Goal: Task Accomplishment & Management: Manage account settings

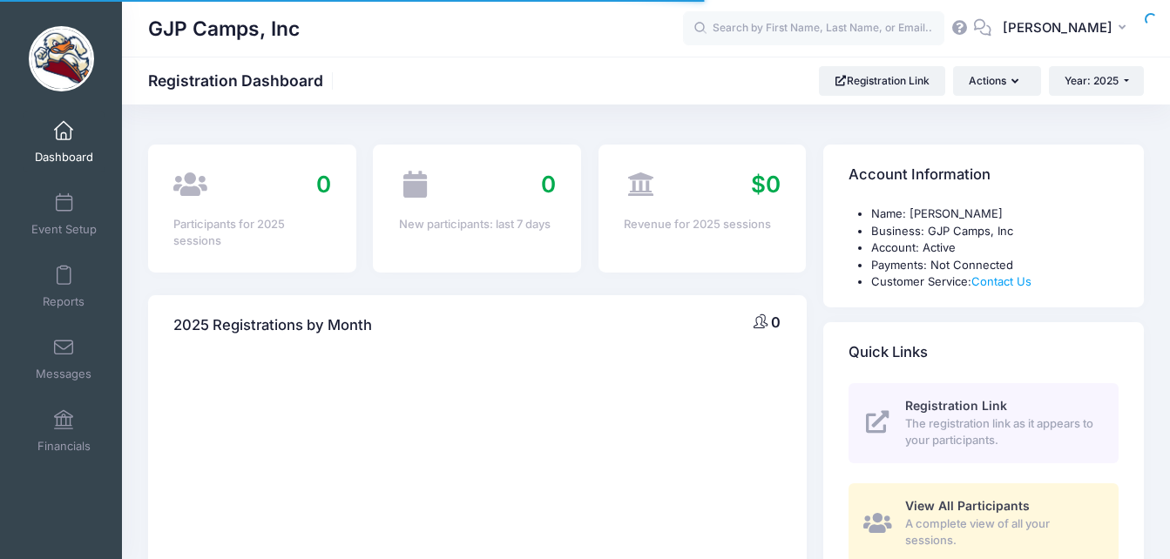
select select
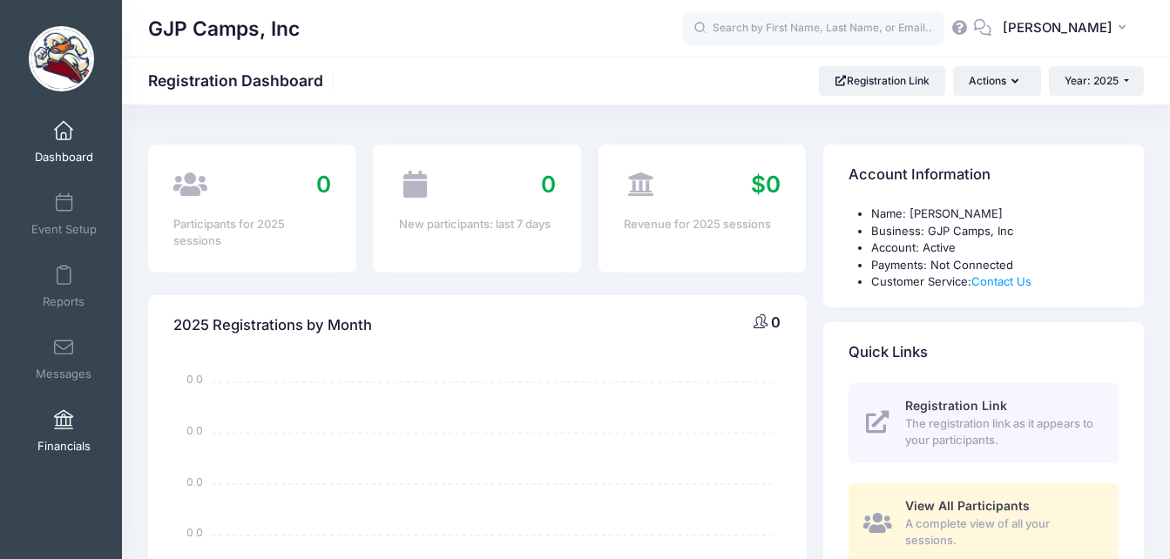
click at [85, 439] on span "Financials" at bounding box center [63, 446] width 53 height 15
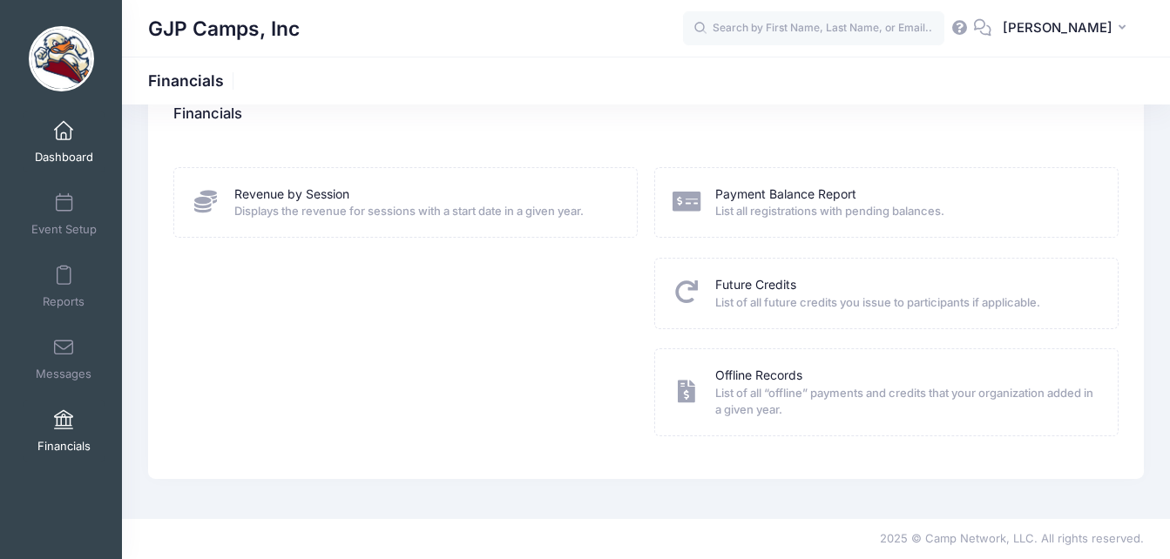
click at [71, 160] on span "Dashboard" at bounding box center [64, 157] width 58 height 15
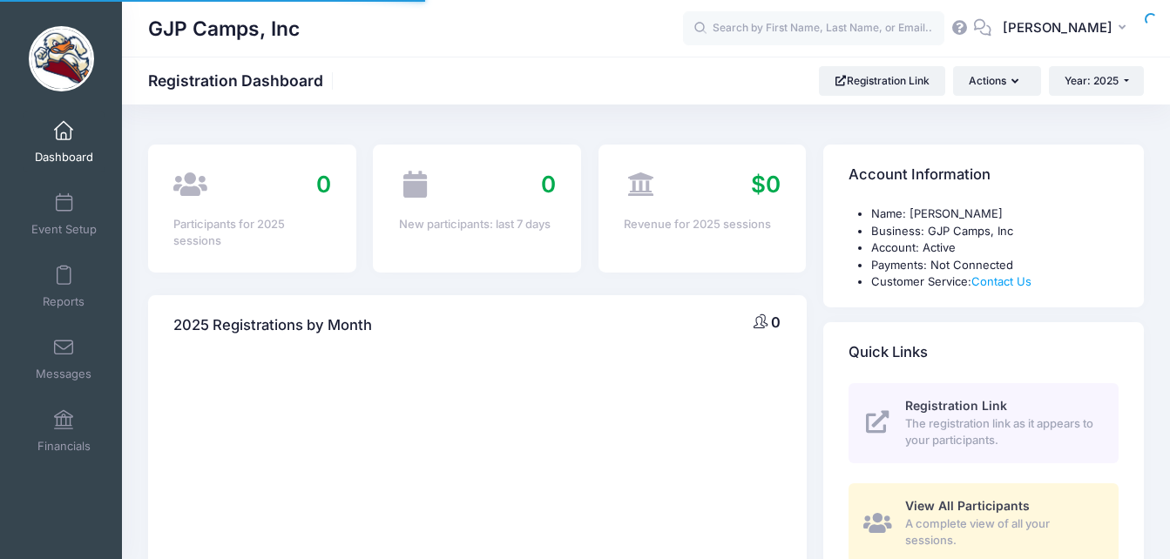
select select
click at [68, 207] on link "Event Setup" at bounding box center [64, 214] width 83 height 61
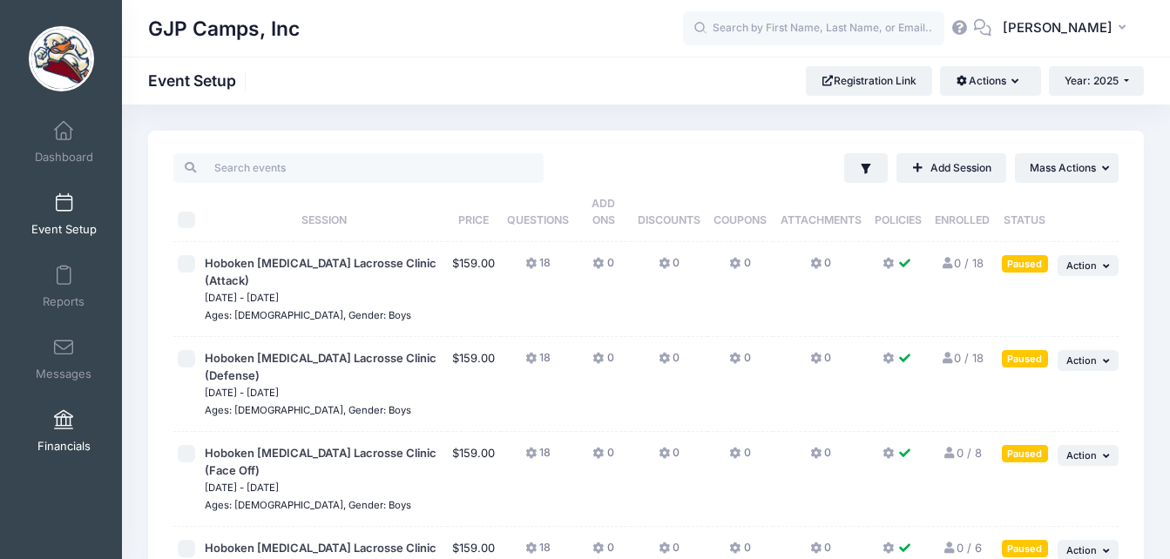
click at [38, 435] on link "Financials" at bounding box center [64, 431] width 83 height 61
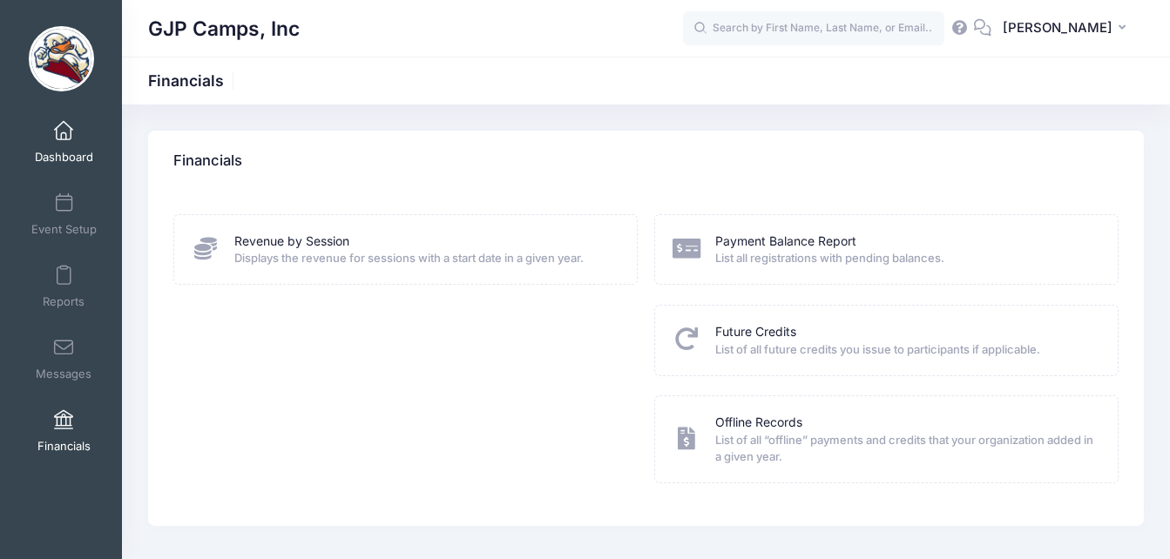
click at [69, 161] on span "Dashboard" at bounding box center [64, 157] width 58 height 15
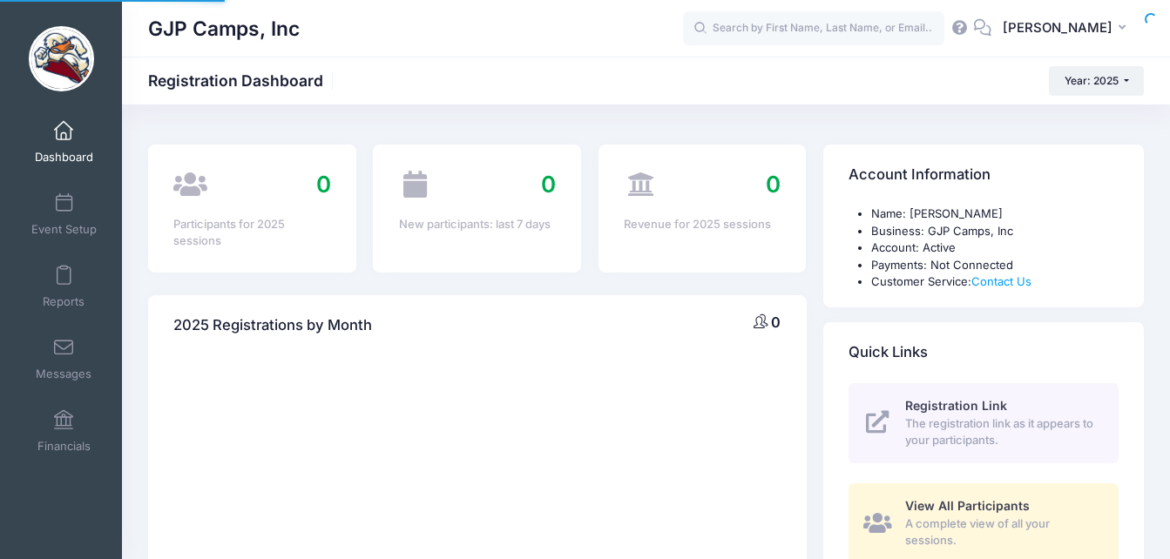
select select
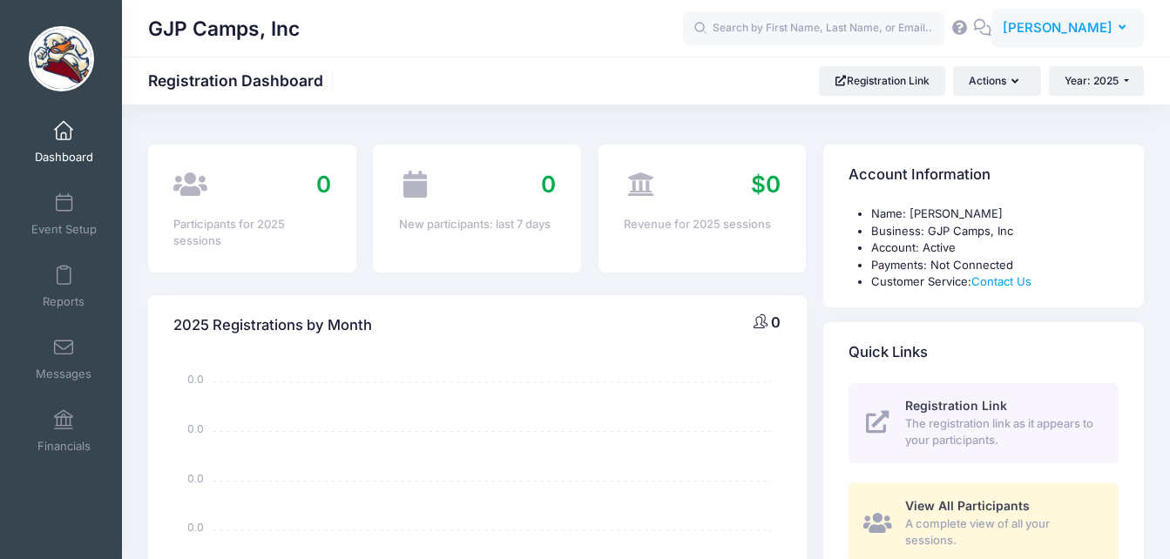
click at [1060, 24] on span "[PERSON_NAME]" at bounding box center [1058, 27] width 110 height 19
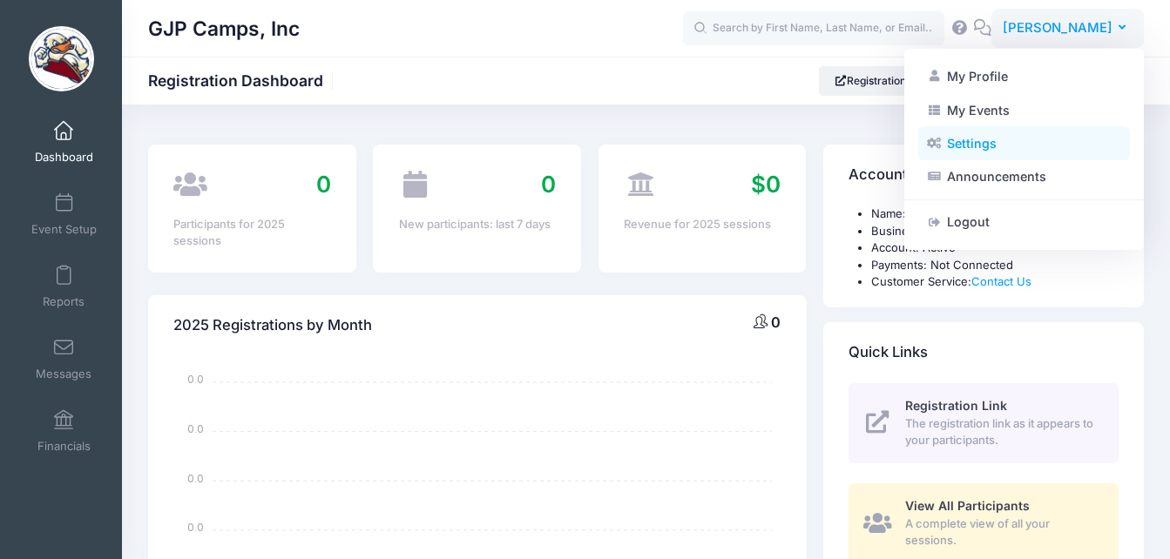
click at [984, 130] on link "Settings" at bounding box center [1024, 143] width 212 height 33
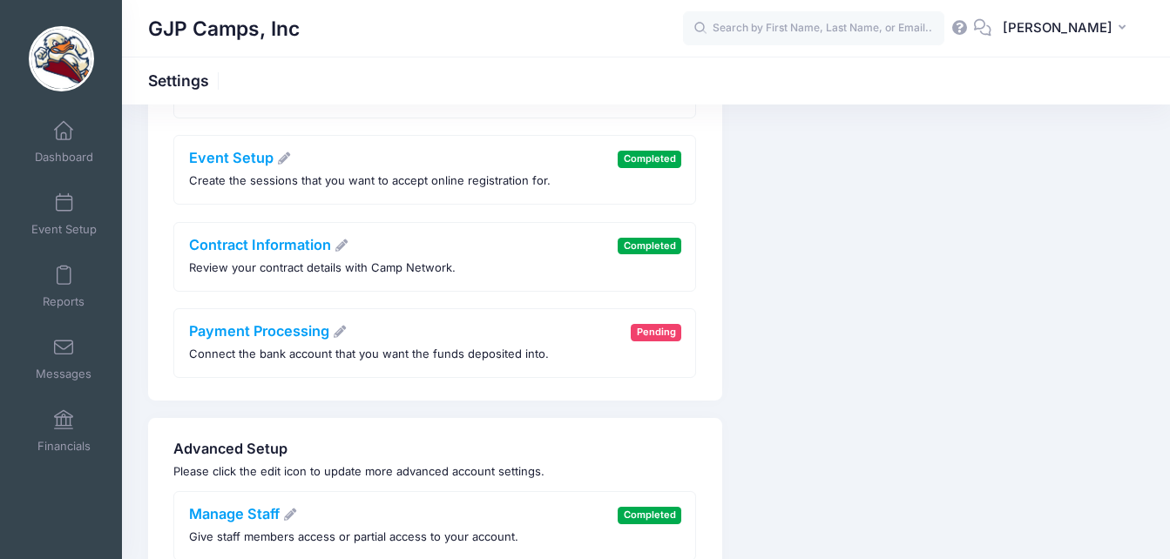
scroll to position [428, 0]
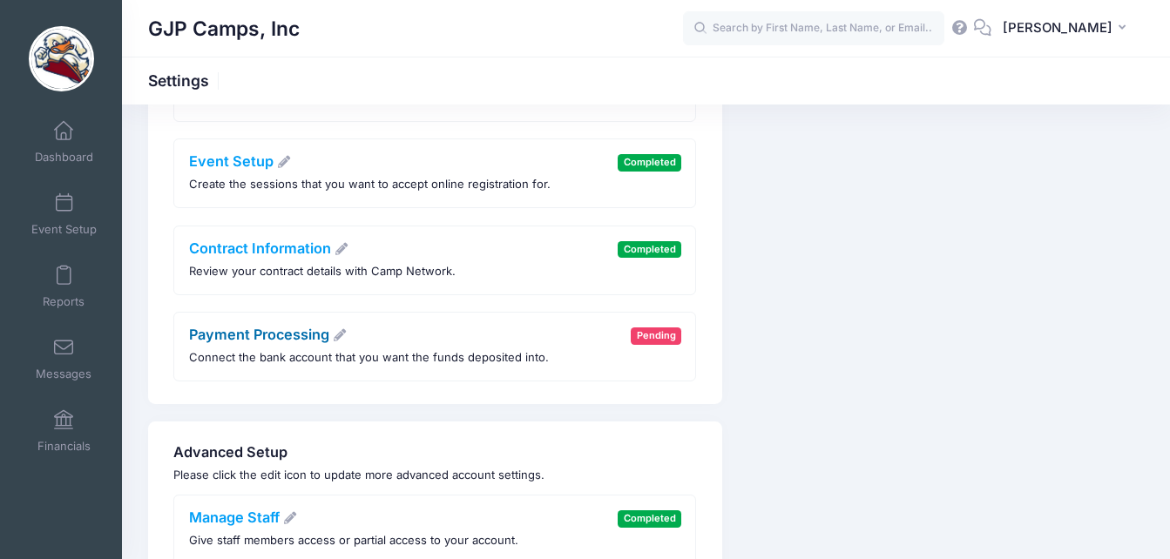
click at [258, 334] on link "Payment Processing" at bounding box center [268, 334] width 159 height 17
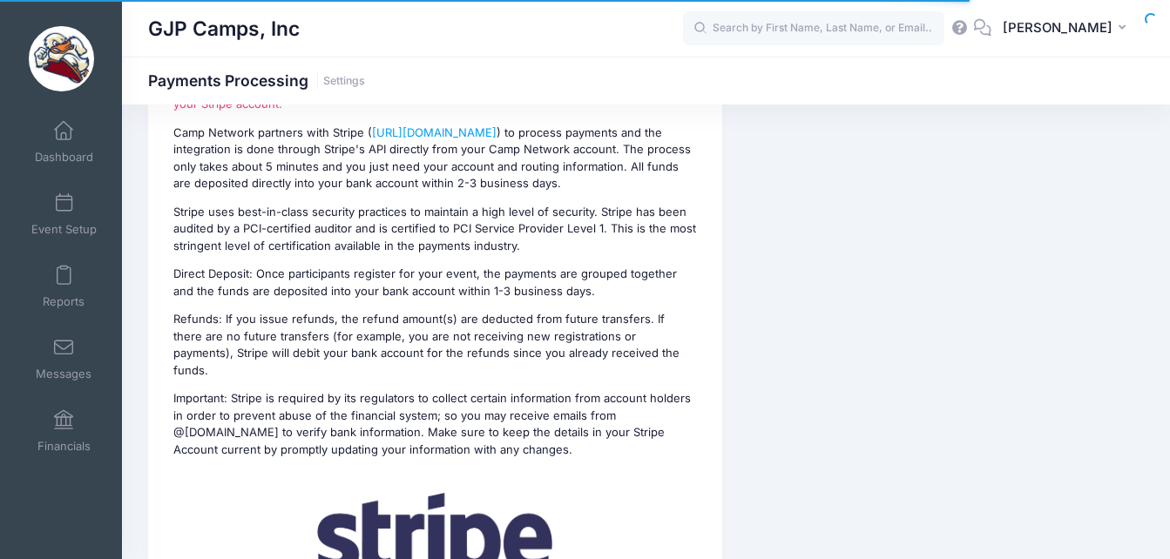
scroll to position [382, 0]
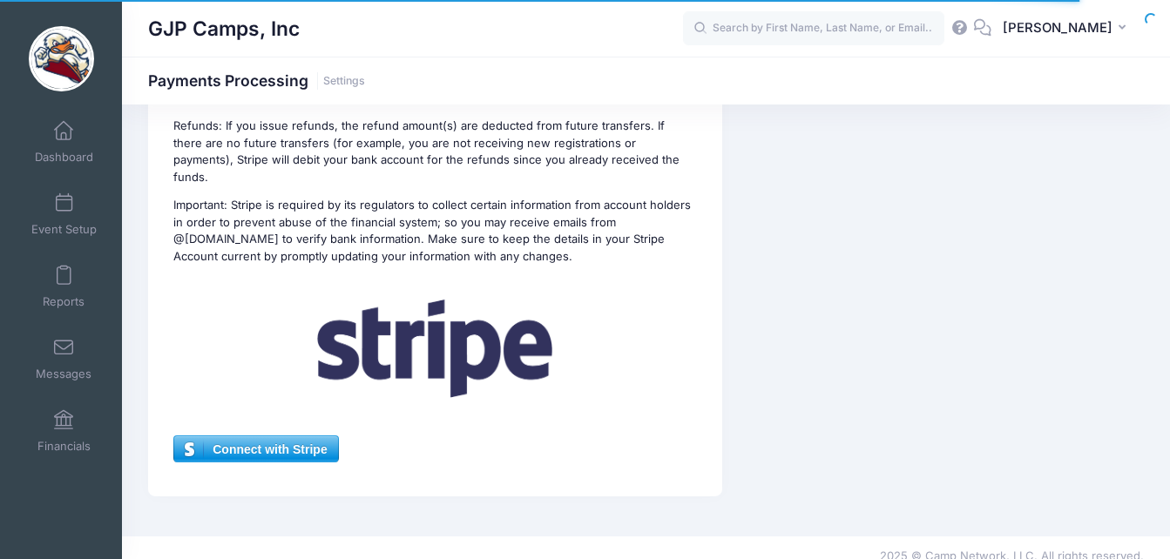
click at [282, 436] on span "Connect with Stripe" at bounding box center [255, 449] width 163 height 26
